Goal: Task Accomplishment & Management: Manage account settings

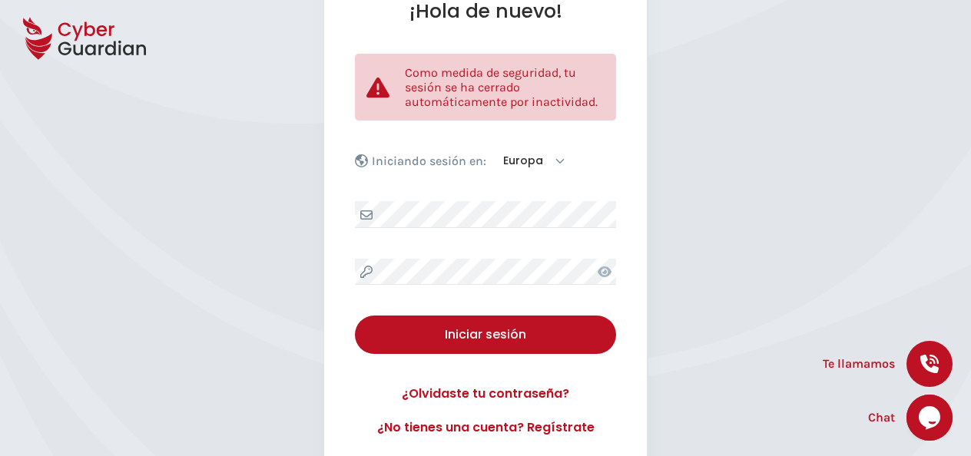
scroll to position [157, 0]
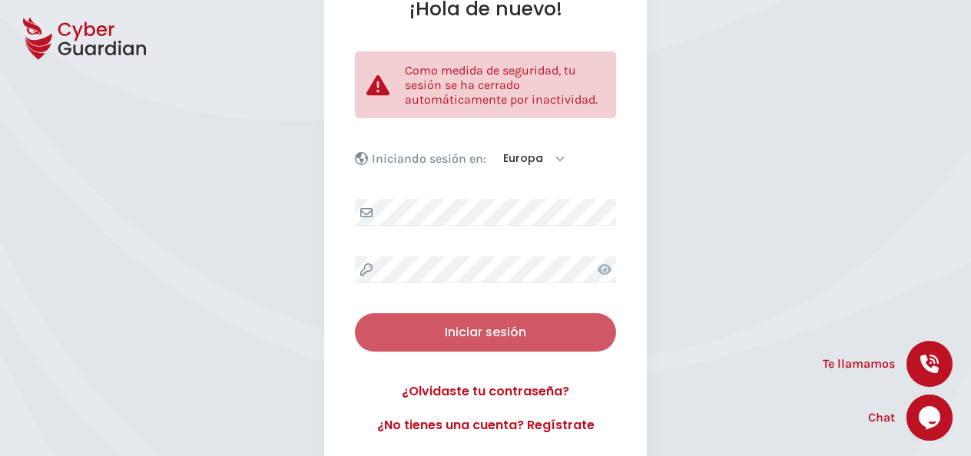
click at [494, 321] on button "Iniciar sesión" at bounding box center [485, 332] width 261 height 38
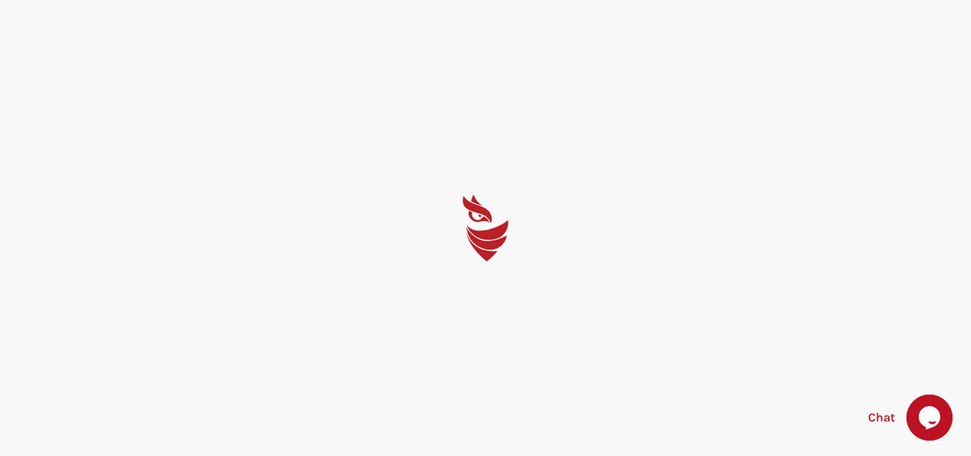
scroll to position [0, 0]
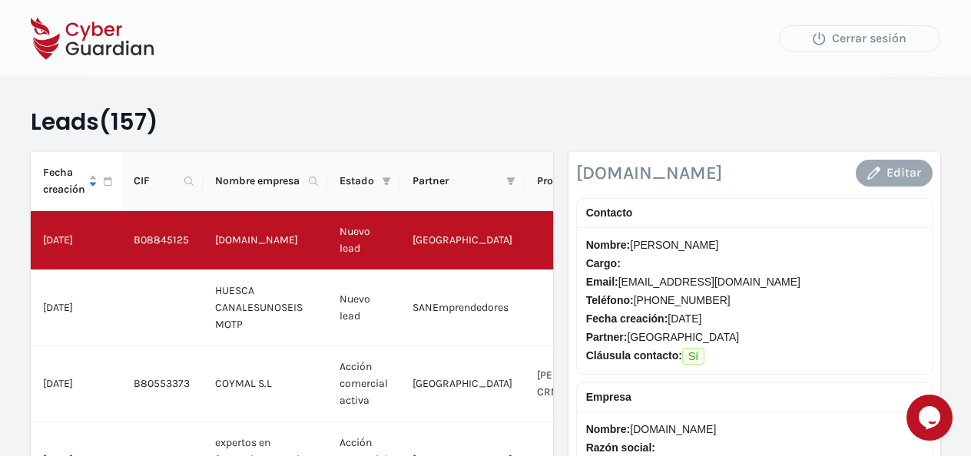
click at [882, 177] on div "Editar" at bounding box center [894, 173] width 54 height 18
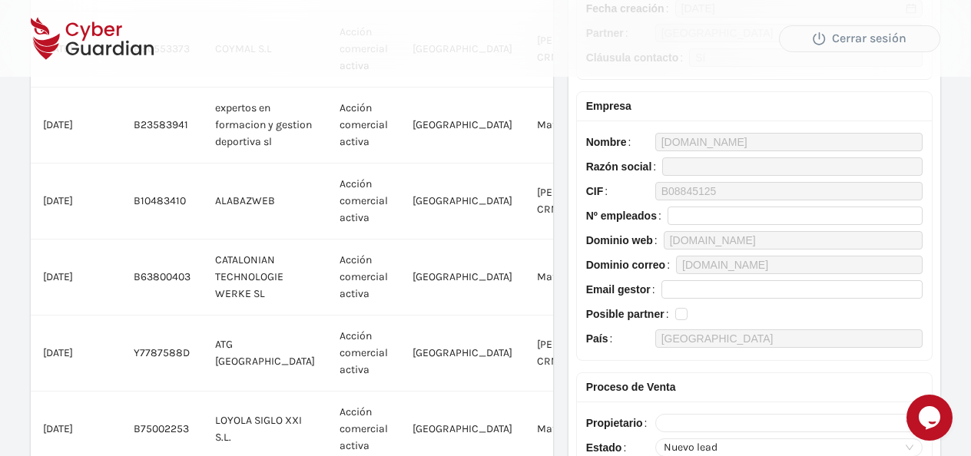
scroll to position [347, 0]
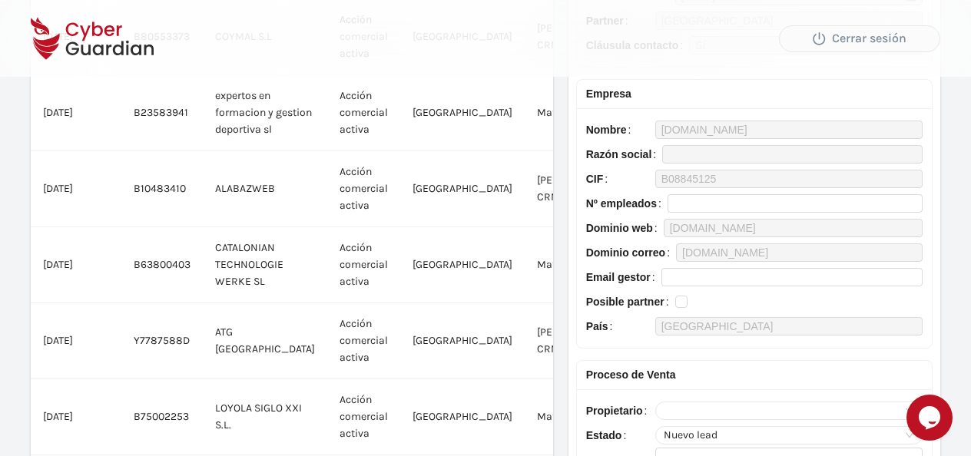
click at [813, 367] on div "Proceso de Venta" at bounding box center [754, 375] width 337 height 17
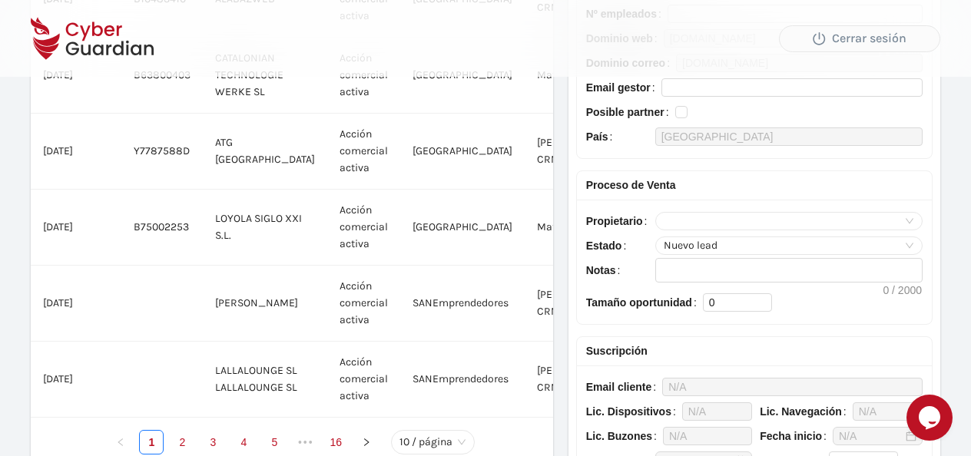
scroll to position [564, 0]
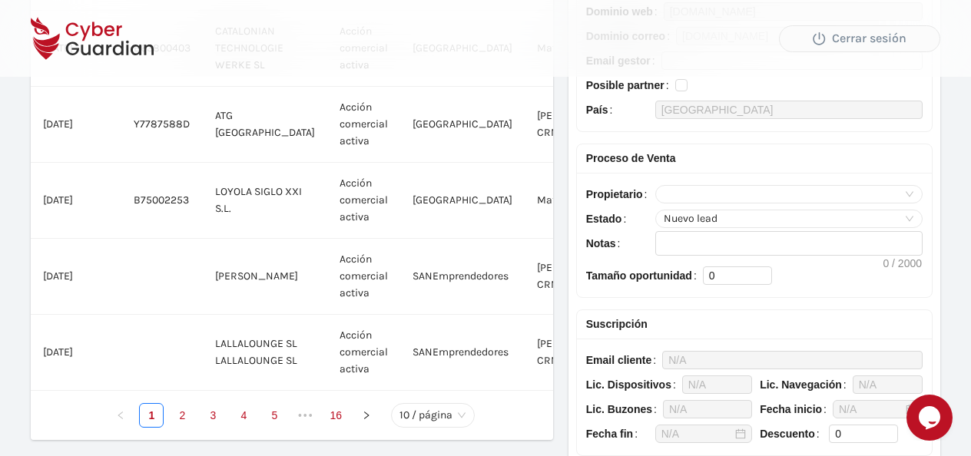
click at [914, 217] on div "Nuevo lead" at bounding box center [788, 219] width 267 height 18
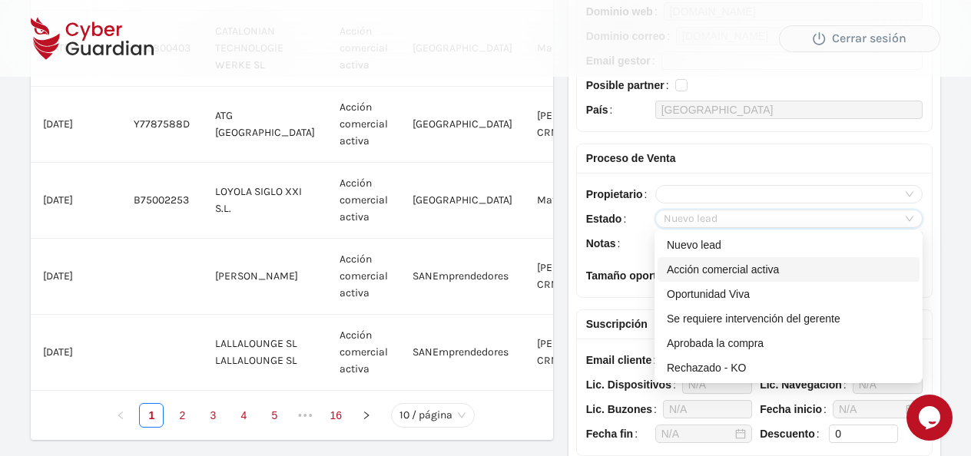
click at [726, 260] on div "Acción comercial activa" at bounding box center [789, 269] width 262 height 25
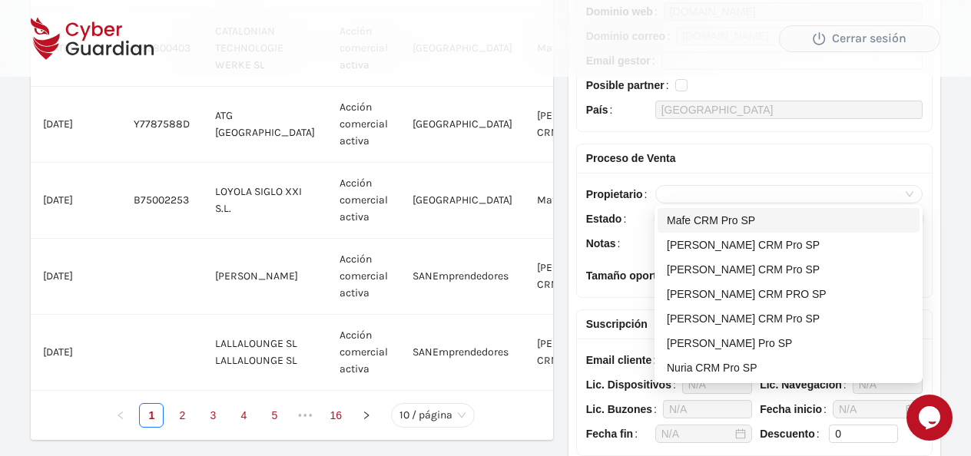
click at [913, 194] on span at bounding box center [789, 194] width 250 height 17
click at [726, 277] on div "Alberto CRM Pro SP" at bounding box center [789, 269] width 244 height 17
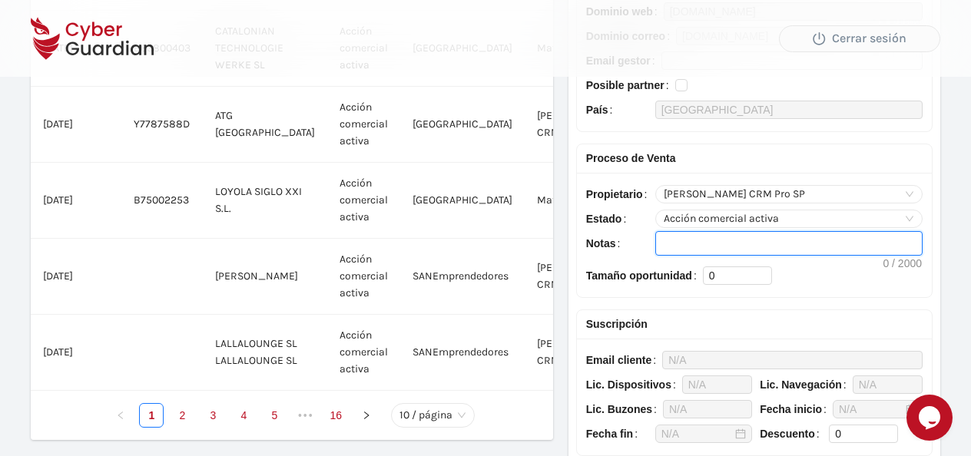
click at [748, 239] on textarea "Notas" at bounding box center [789, 243] width 266 height 23
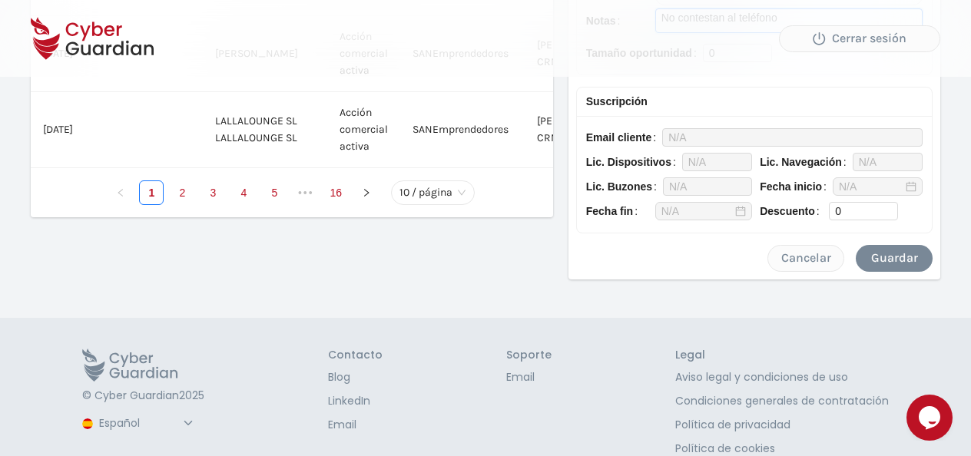
scroll to position [790, 0]
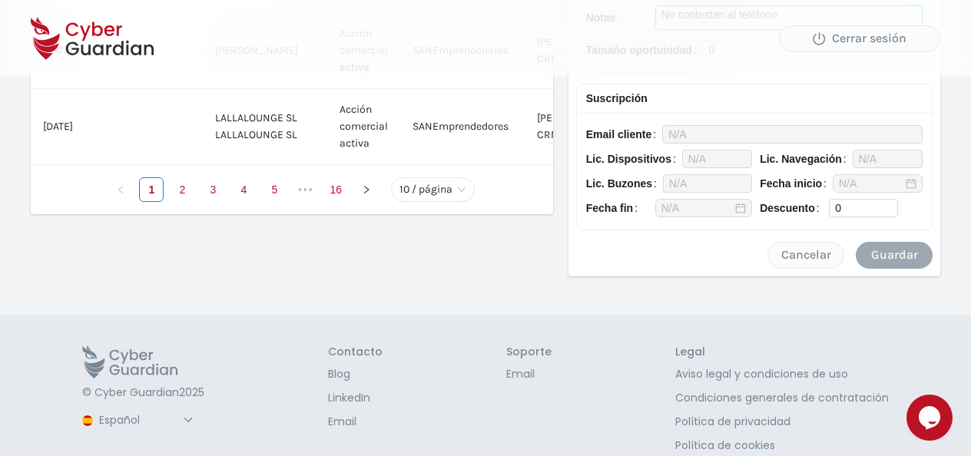
type textarea "No contestan al teléfono"
click at [897, 259] on div "Guardar" at bounding box center [894, 255] width 54 height 18
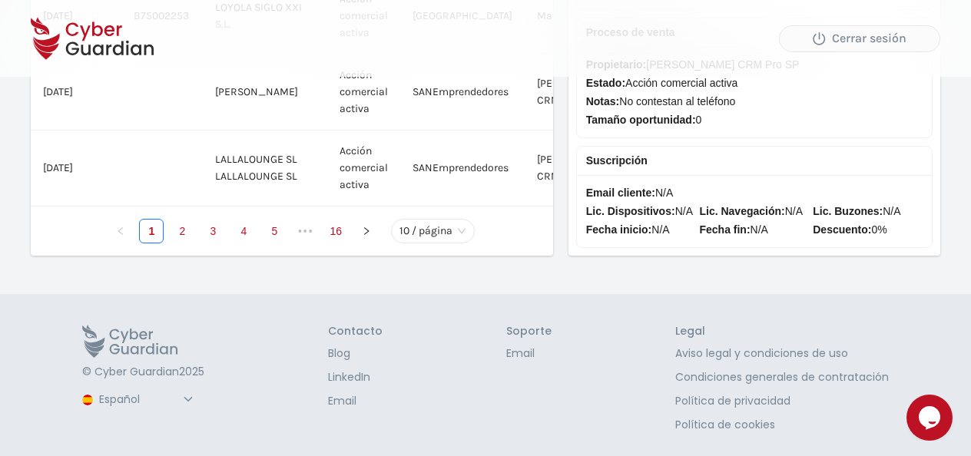
scroll to position [791, 0]
click at [369, 45] on nav "Cerrar sesión" at bounding box center [485, 38] width 971 height 77
